Goal: Task Accomplishment & Management: Complete application form

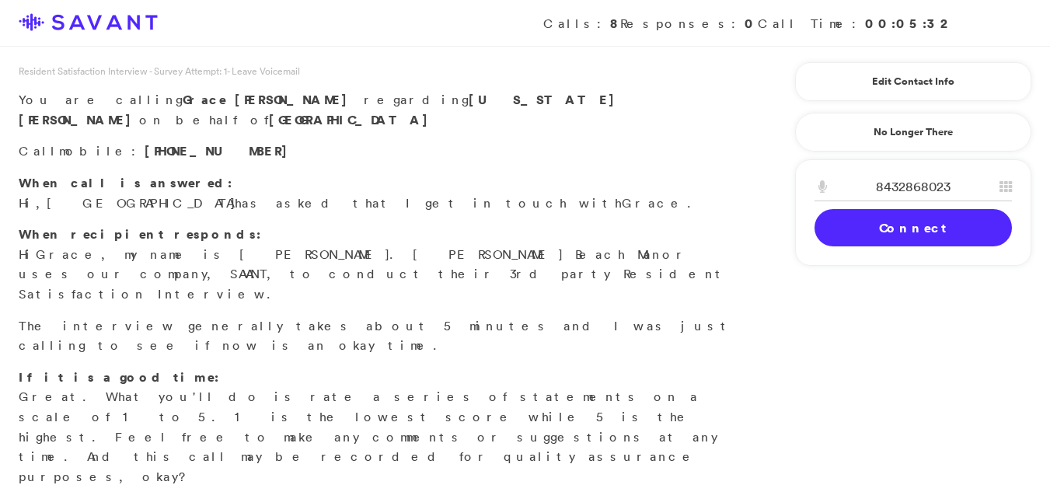
click at [890, 232] on link "Connect" at bounding box center [913, 227] width 197 height 37
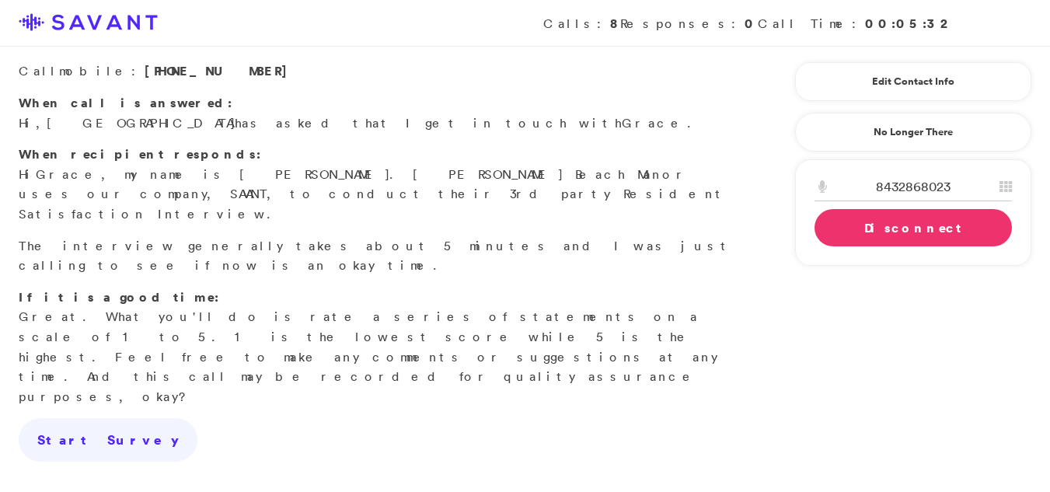
scroll to position [83, 0]
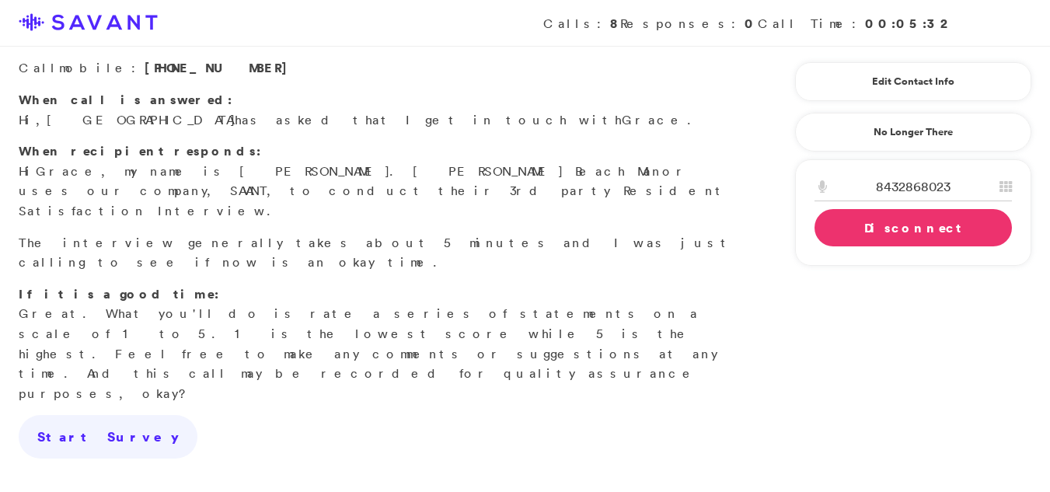
click at [959, 223] on link "Disconnect" at bounding box center [913, 227] width 197 height 37
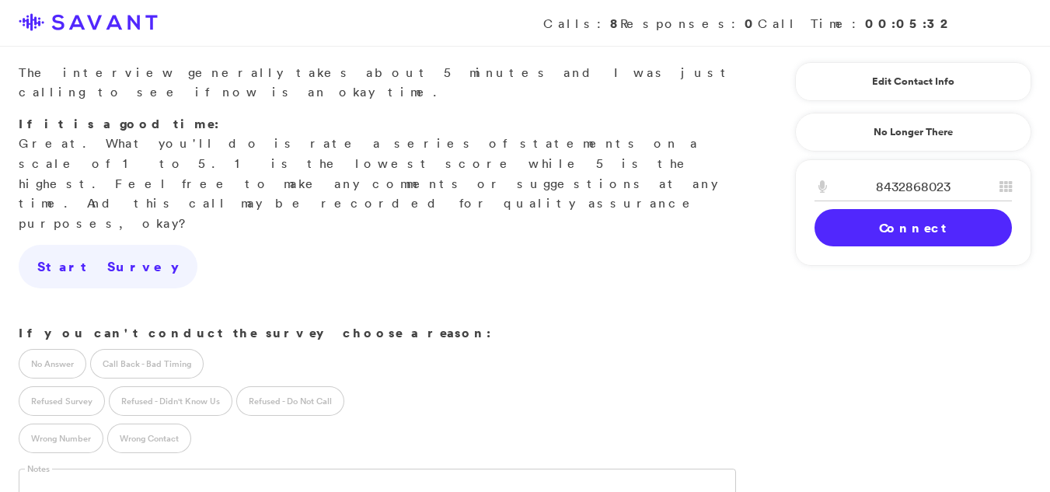
scroll to position [291, 0]
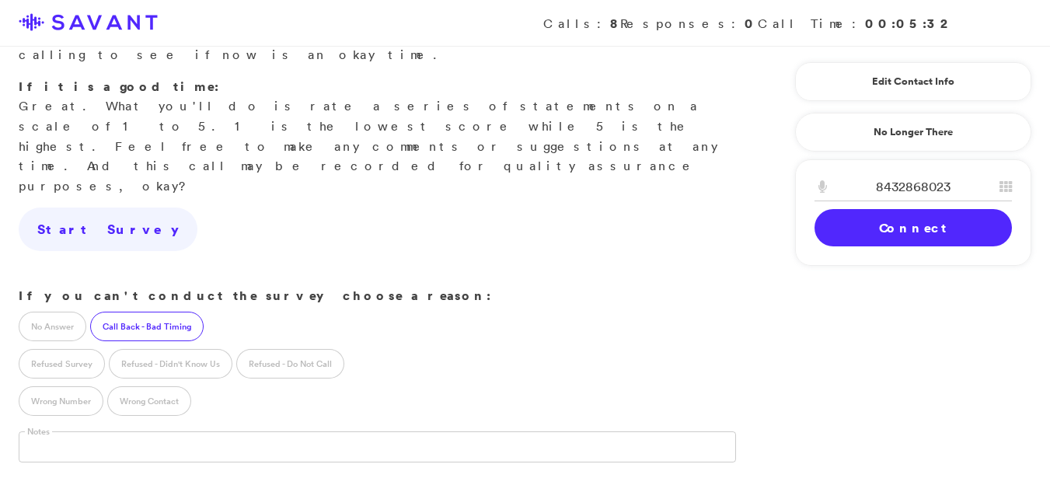
click at [132, 312] on label "Call Back - Bad Timing" at bounding box center [147, 327] width 114 height 30
click at [83, 431] on input "text" at bounding box center [126, 446] width 215 height 30
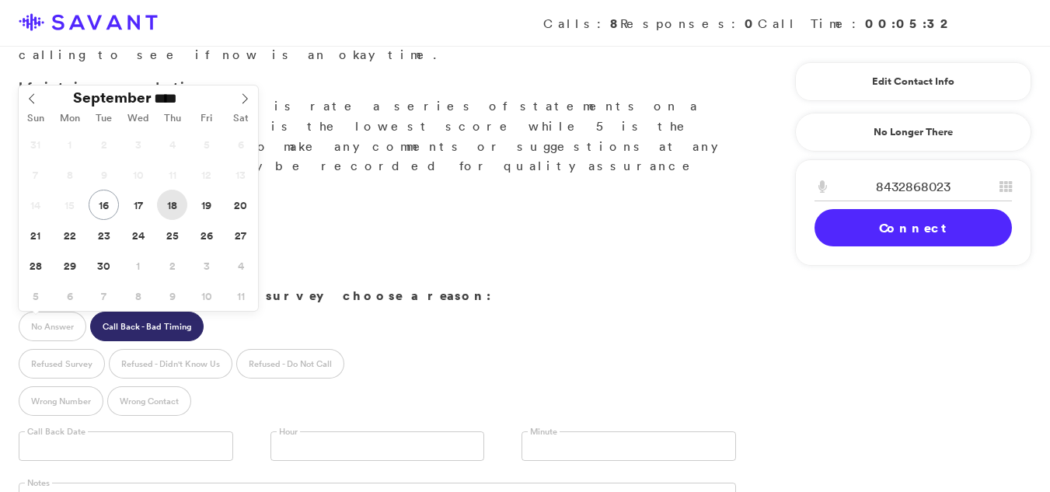
type input "**********"
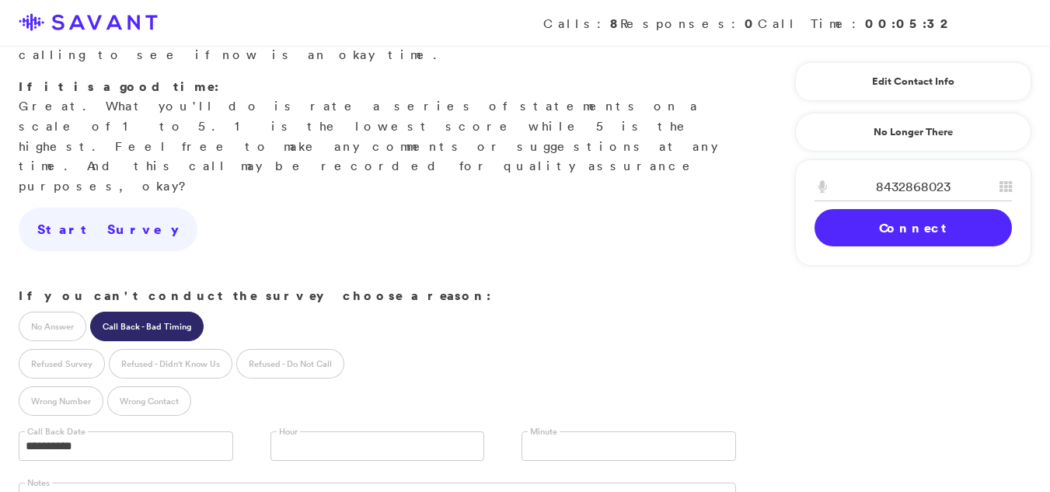
click at [328, 431] on link at bounding box center [378, 446] width 215 height 30
click at [545, 431] on link at bounding box center [629, 446] width 215 height 30
click at [540, 480] on li "15" at bounding box center [628, 489] width 213 height 19
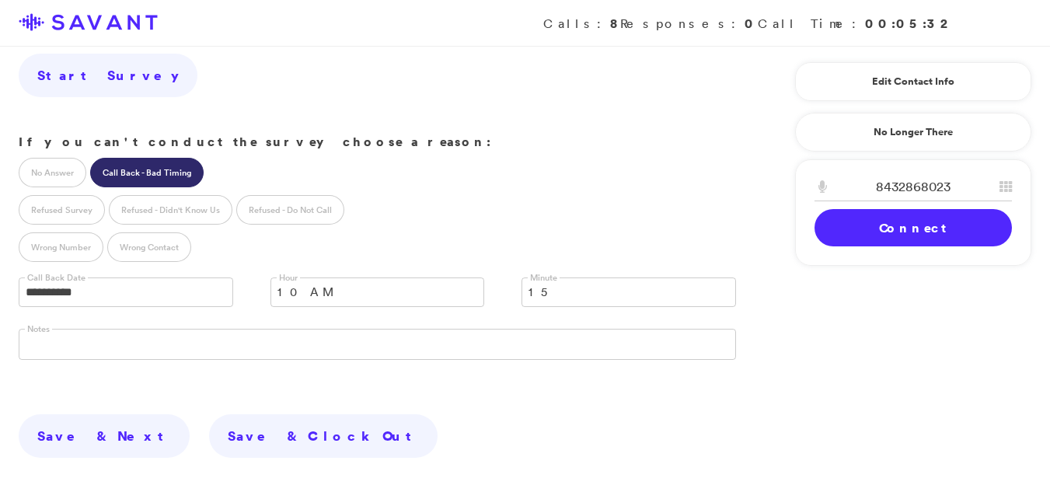
scroll to position [456, 0]
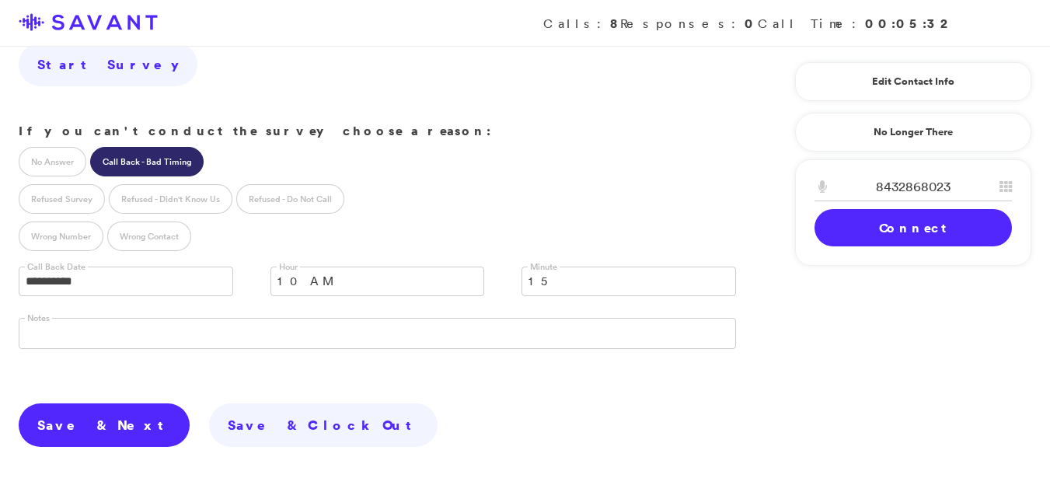
click at [79, 403] on link "Save & Next" at bounding box center [104, 425] width 171 height 44
